Goal: Task Accomplishment & Management: Manage account settings

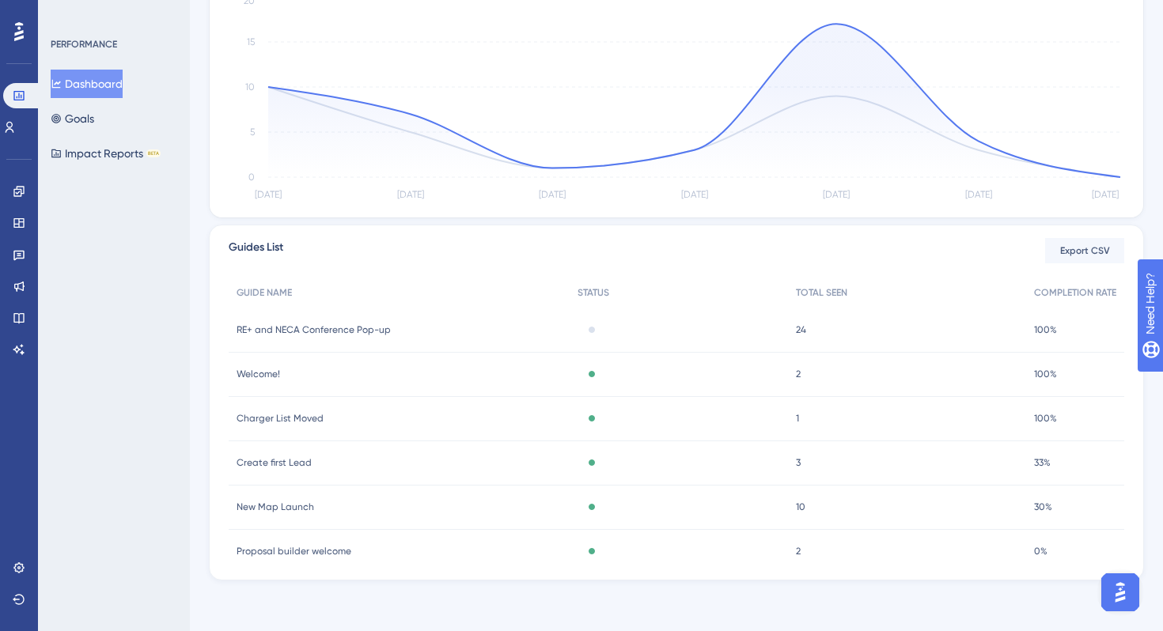
scroll to position [21, 0]
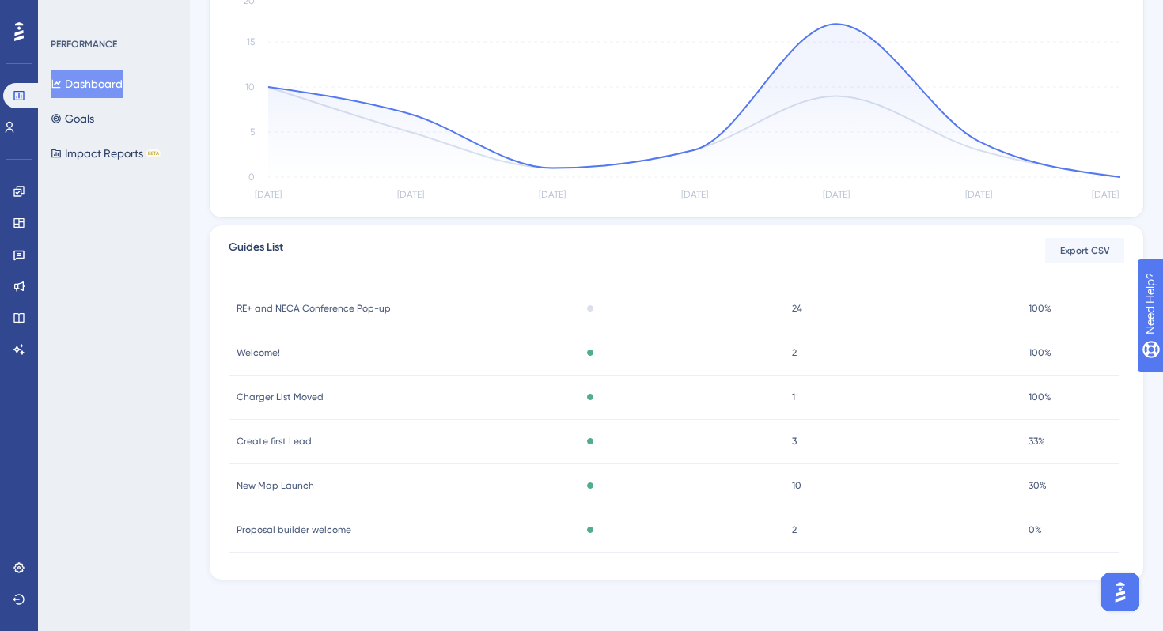
click at [358, 306] on span "RE+ and NECA Conference Pop-up" at bounding box center [314, 308] width 154 height 13
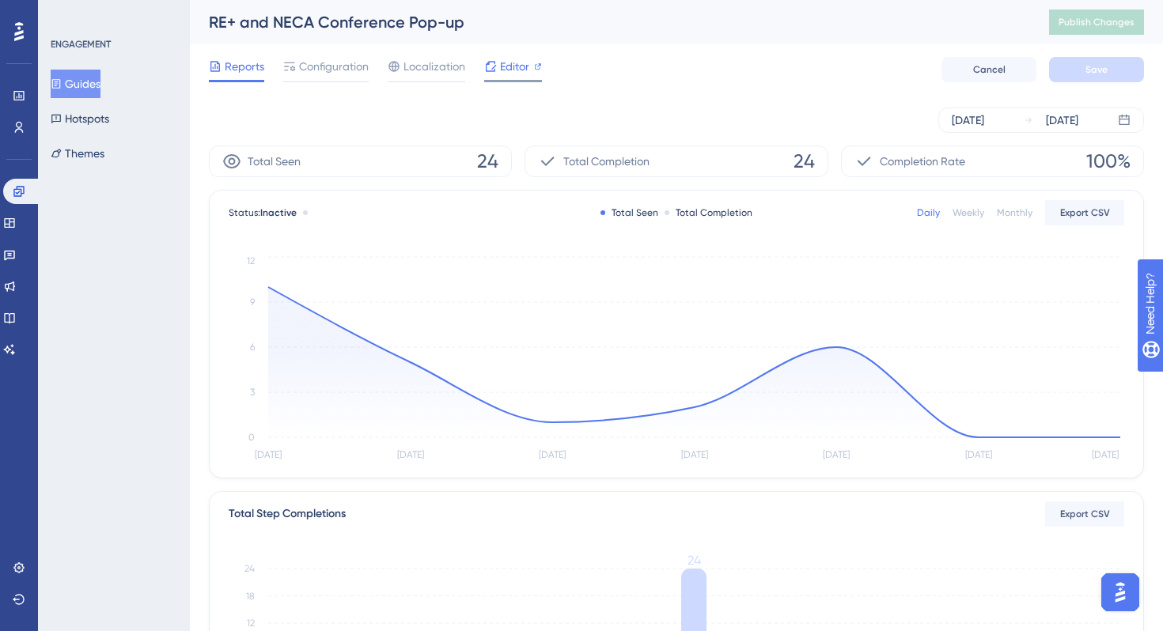
click at [512, 59] on span "Editor" at bounding box center [514, 66] width 29 height 19
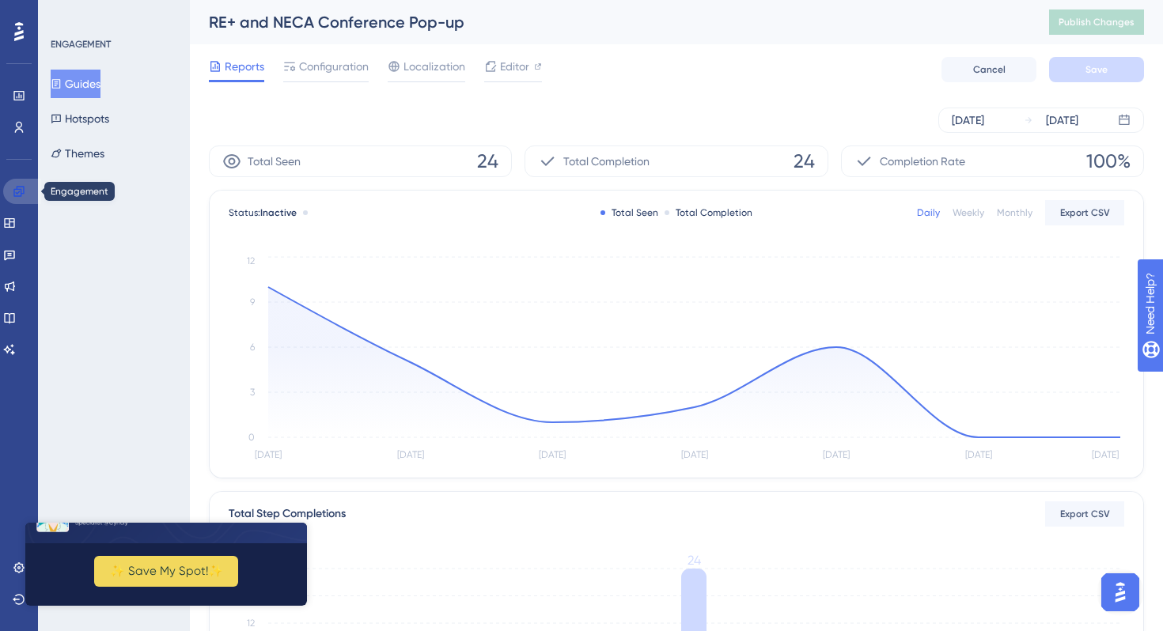
click at [14, 185] on icon at bounding box center [19, 191] width 13 height 13
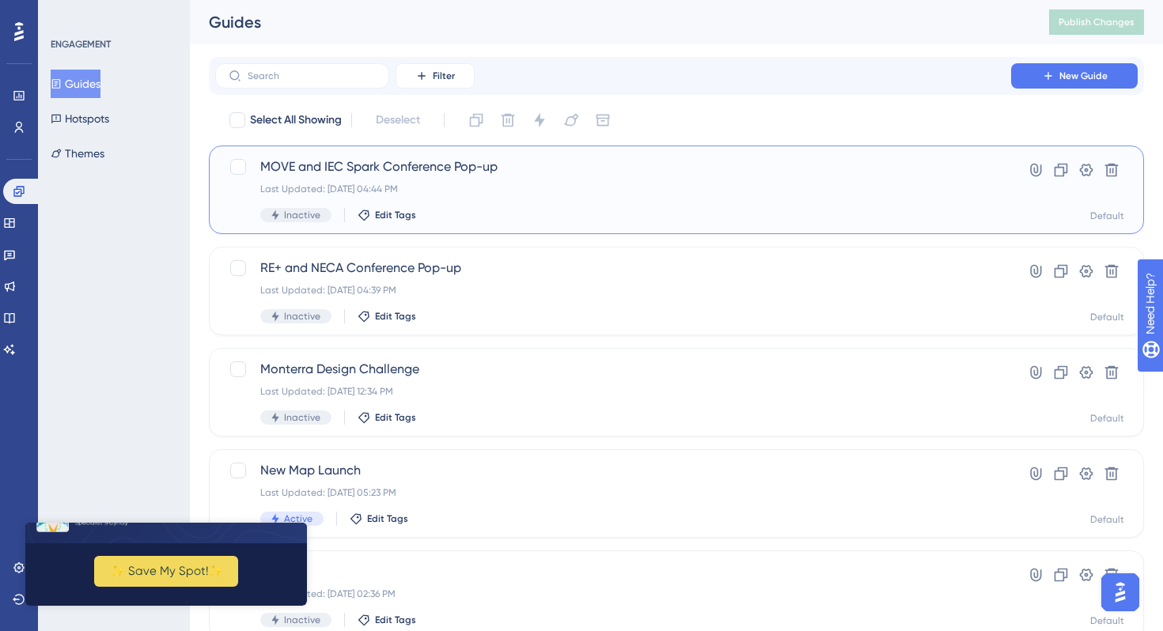
click at [433, 167] on span "MOVE and IEC Spark Conference Pop-up" at bounding box center [613, 166] width 706 height 19
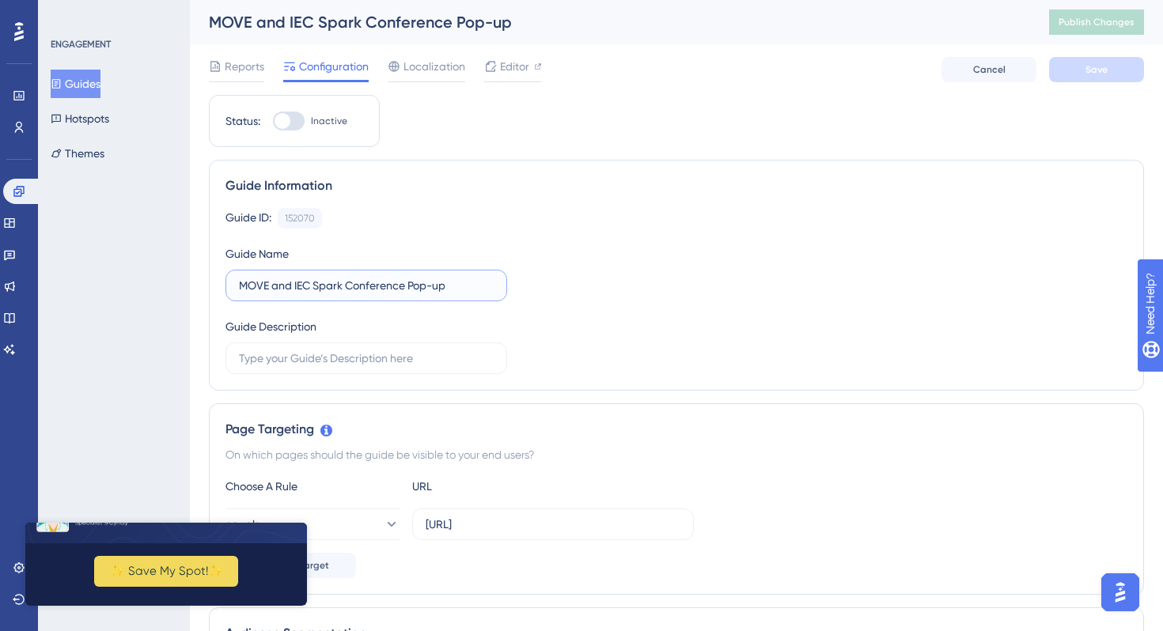
click at [287, 280] on input "MOVE and IEC Spark Conference Pop-up" at bounding box center [366, 285] width 255 height 17
type input "IEC Spark Conference Pop-up"
click at [290, 120] on div at bounding box center [283, 121] width 16 height 16
click at [273, 121] on input "Inactive" at bounding box center [272, 121] width 1 height 1
checkbox input "true"
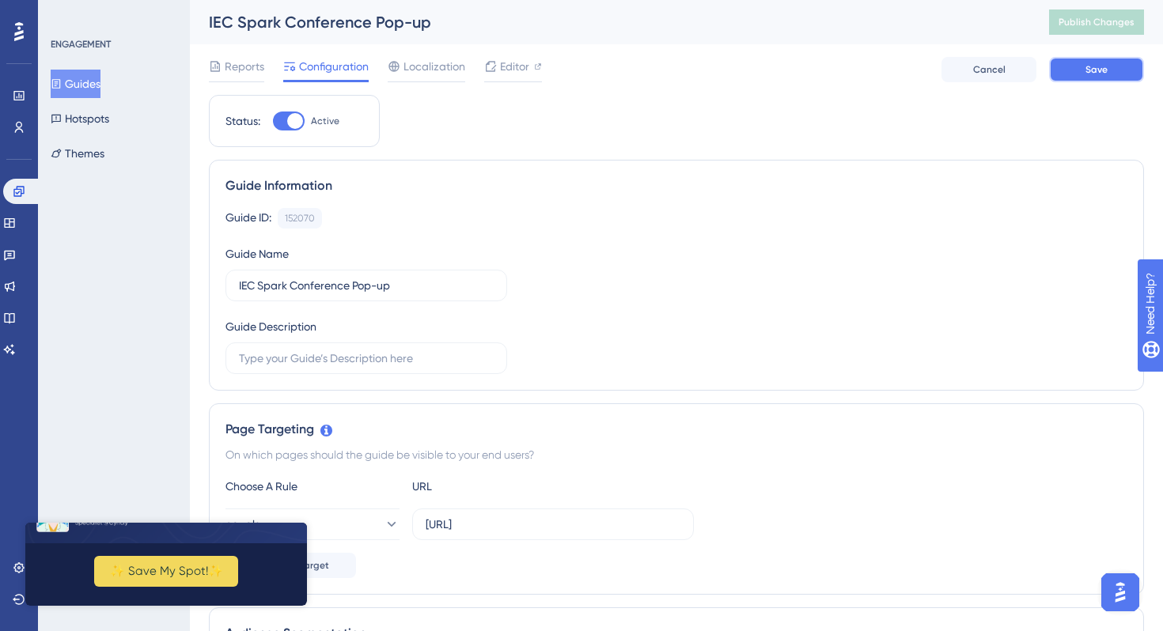
click at [1133, 73] on button "Save" at bounding box center [1096, 69] width 95 height 25
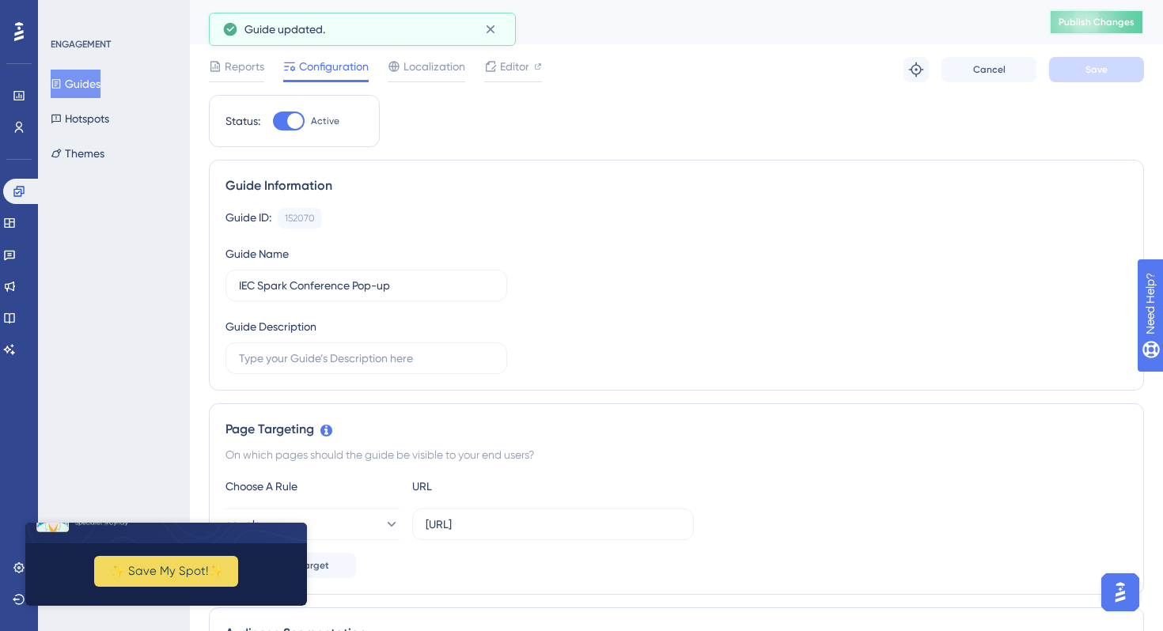
click at [1066, 13] on button "Publish Changes" at bounding box center [1096, 21] width 95 height 25
click at [511, 68] on span "Editor" at bounding box center [514, 66] width 29 height 19
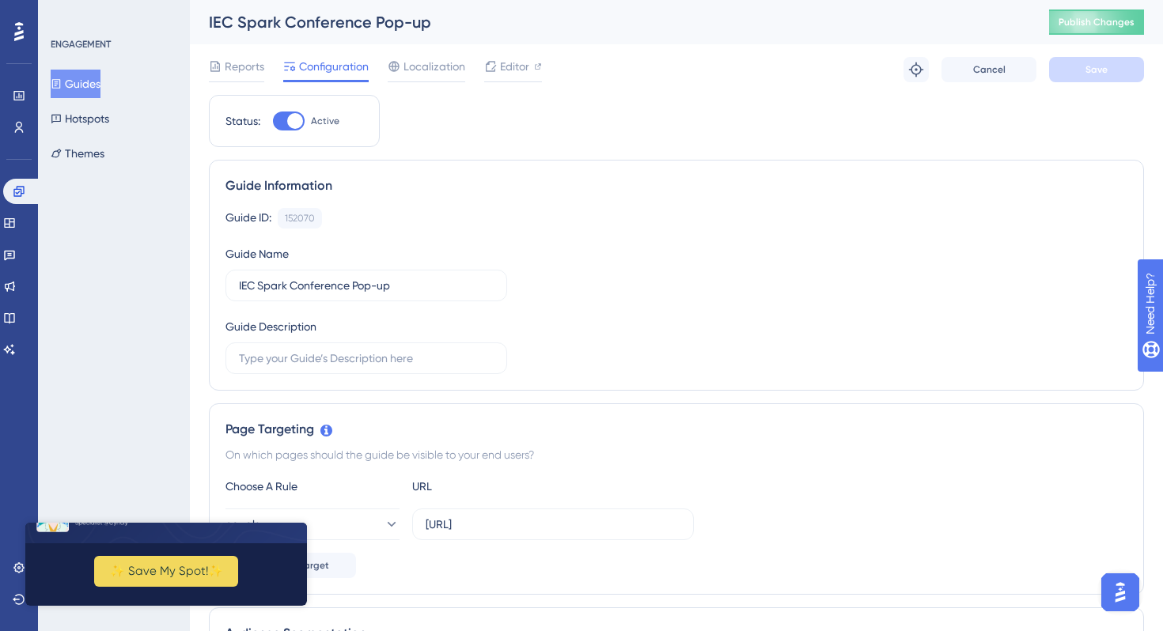
click at [295, 283] on icon "Close Preview" at bounding box center [297, 280] width 6 height 6
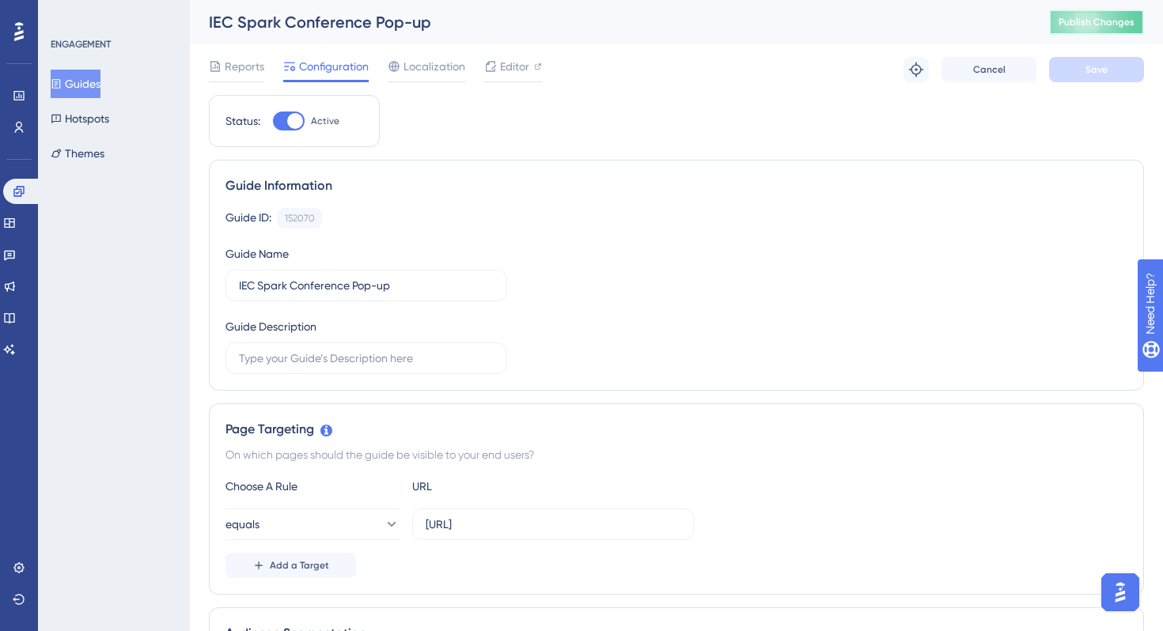
click at [1089, 21] on span "Publish Changes" at bounding box center [1096, 22] width 76 height 13
